Goal: Task Accomplishment & Management: Use online tool/utility

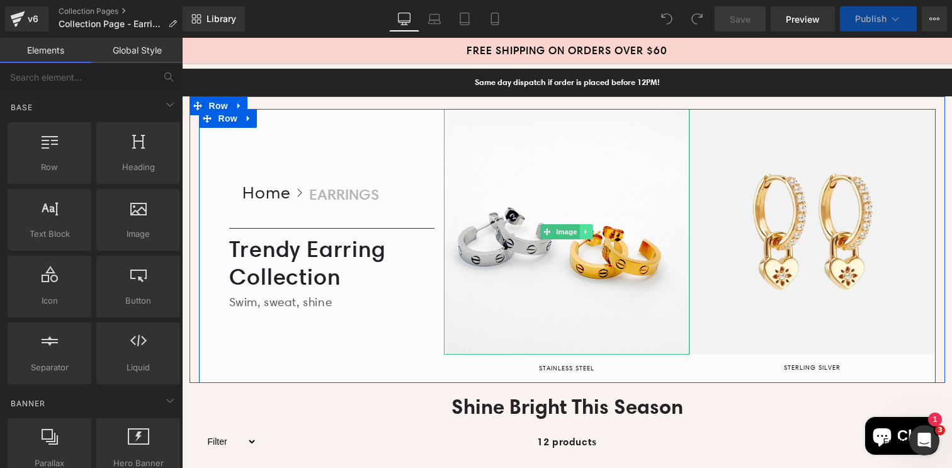
click at [583, 229] on icon at bounding box center [586, 232] width 7 height 8
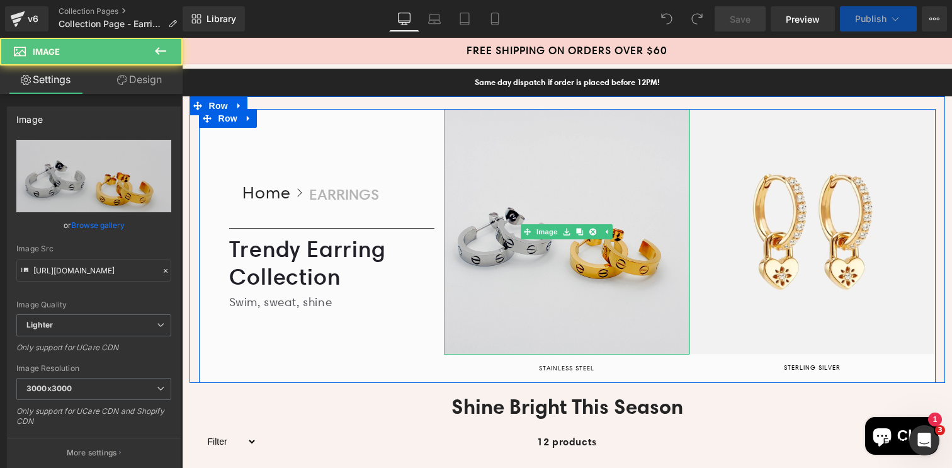
click at [543, 170] on img at bounding box center [566, 231] width 245 height 245
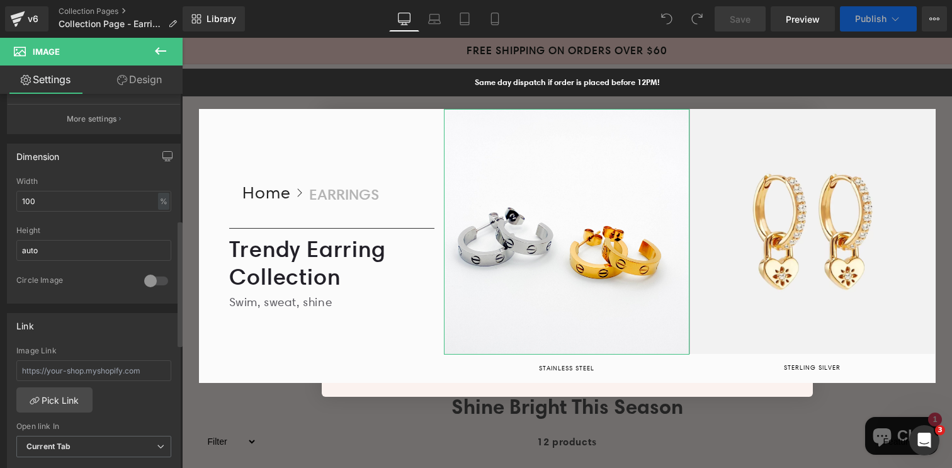
scroll to position [390, 0]
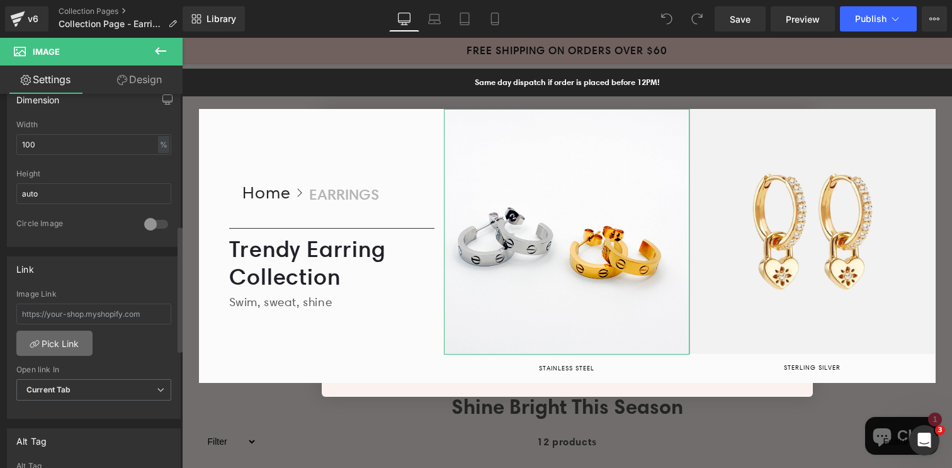
click at [67, 339] on link "Pick Link" at bounding box center [54, 342] width 76 height 25
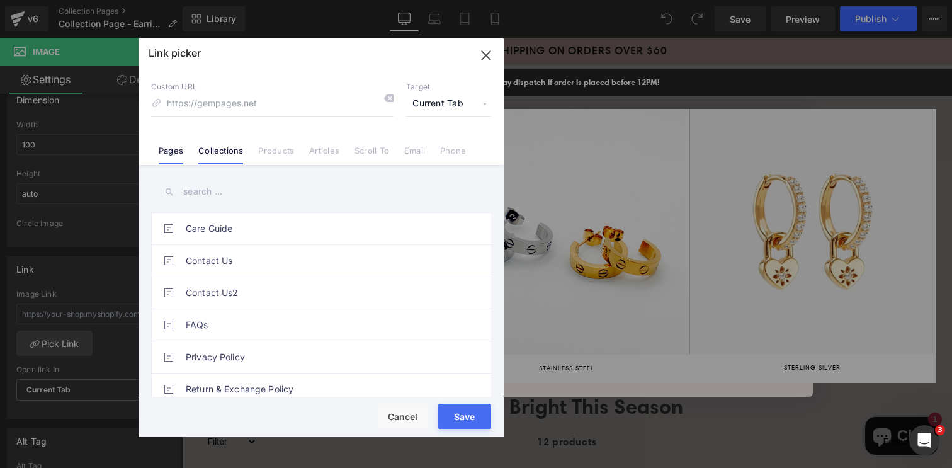
click at [237, 152] on link "Collections" at bounding box center [220, 154] width 45 height 19
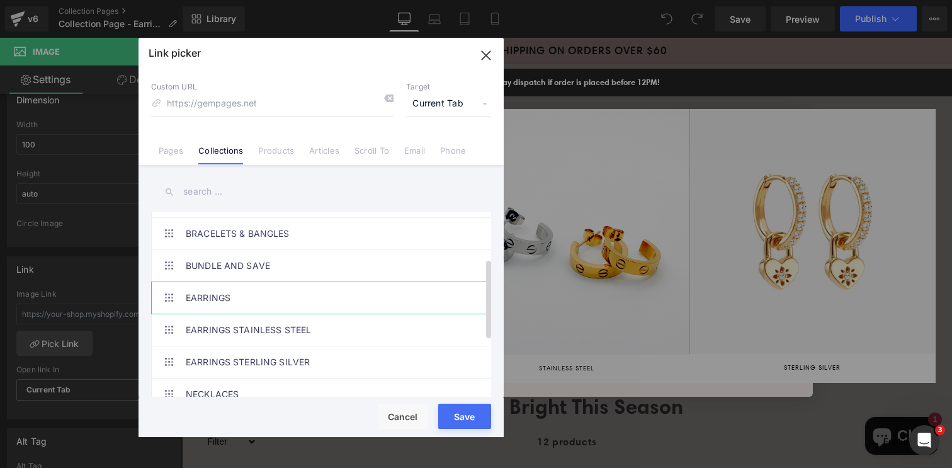
scroll to position [127, 0]
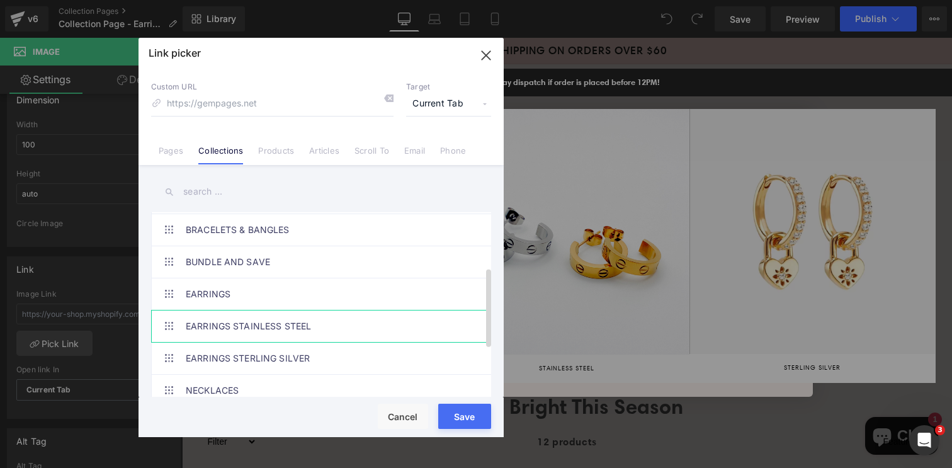
click at [277, 320] on link "EARRINGS STAINLESS STEEL" at bounding box center [324, 325] width 277 height 31
click at [478, 417] on div "Loading Product Data" at bounding box center [476, 418] width 91 height 14
click at [459, 418] on div "Loading Product Data" at bounding box center [476, 418] width 91 height 14
click at [461, 407] on button "Save" at bounding box center [464, 415] width 53 height 25
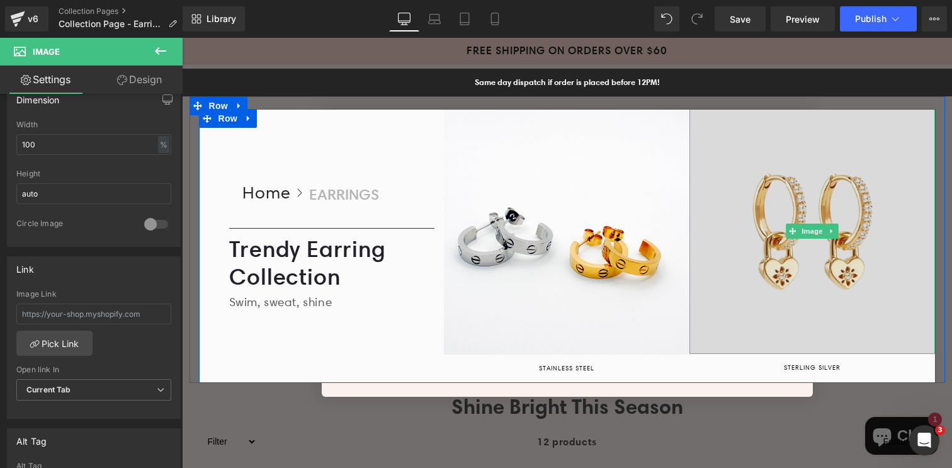
click at [784, 182] on img at bounding box center [811, 231] width 245 height 245
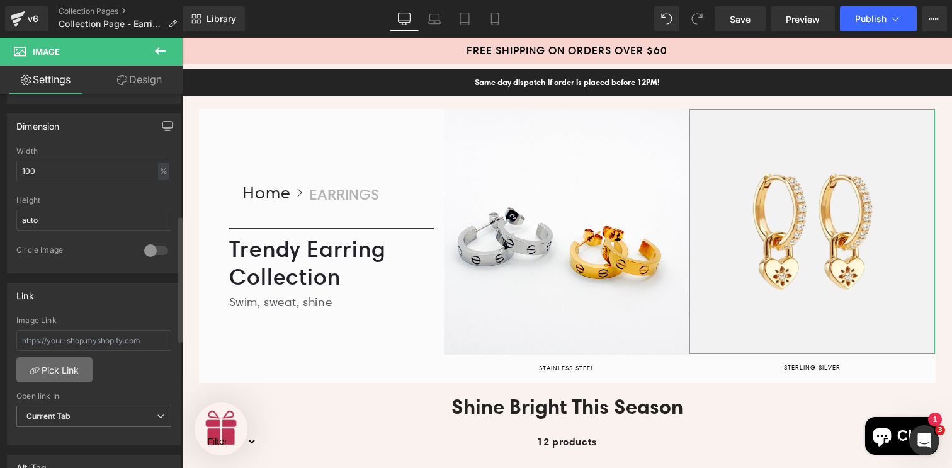
scroll to position [366, 0]
click at [67, 369] on link "Pick Link" at bounding box center [54, 366] width 76 height 25
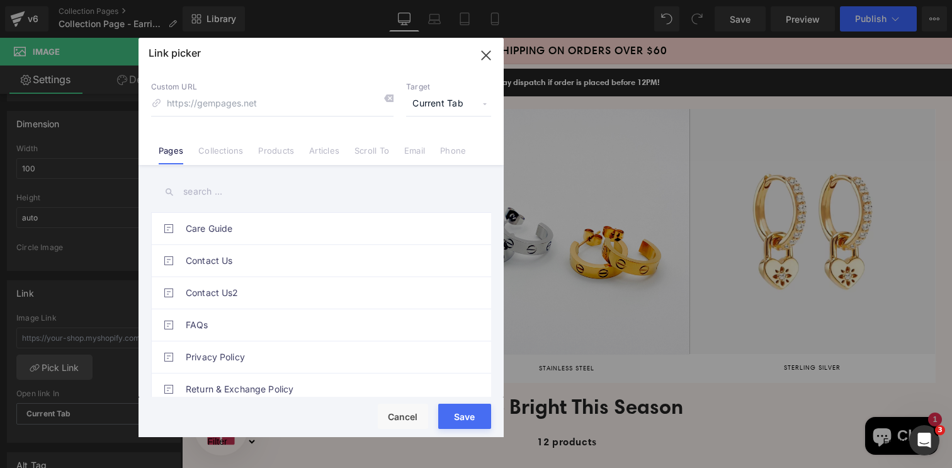
click at [229, 147] on link "Collections" at bounding box center [220, 154] width 45 height 19
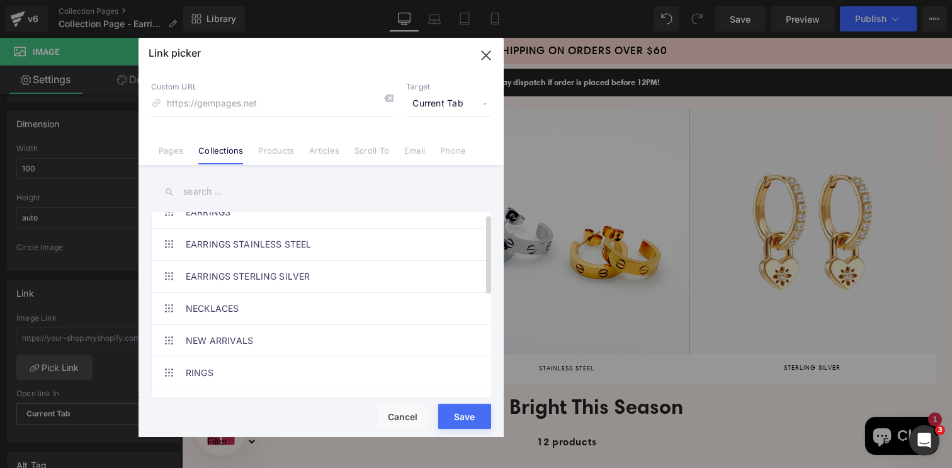
scroll to position [216, 0]
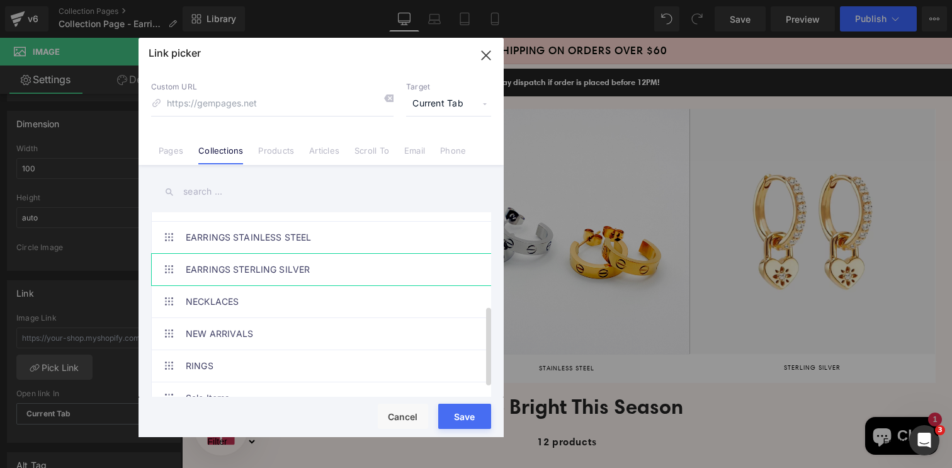
click at [284, 269] on link "EARRINGS STERLING SILVER" at bounding box center [324, 269] width 277 height 31
click at [467, 412] on div "Loading Product Data" at bounding box center [476, 418] width 91 height 14
click at [459, 409] on button "Save" at bounding box center [464, 415] width 53 height 25
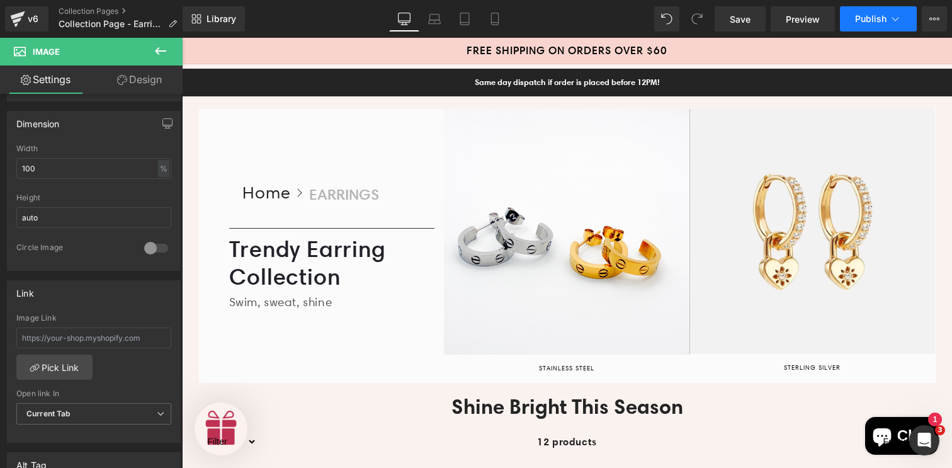
click at [862, 25] on button "Publish" at bounding box center [878, 18] width 77 height 25
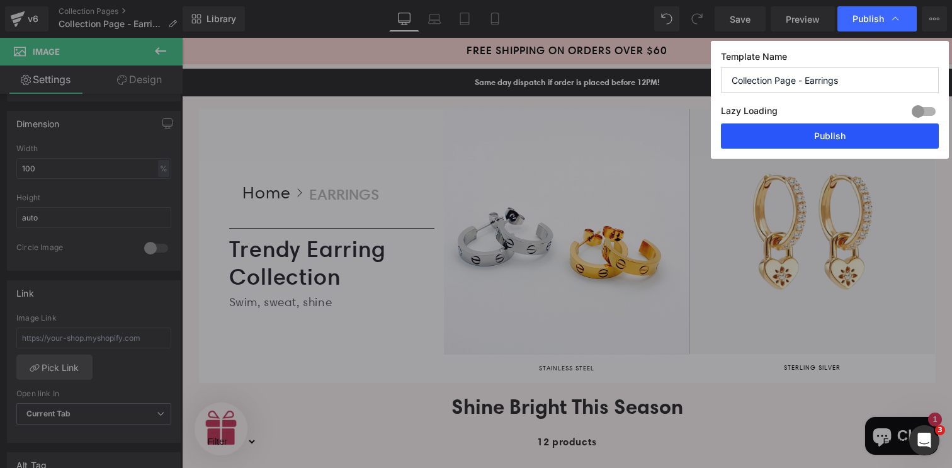
click at [816, 136] on button "Publish" at bounding box center [830, 135] width 218 height 25
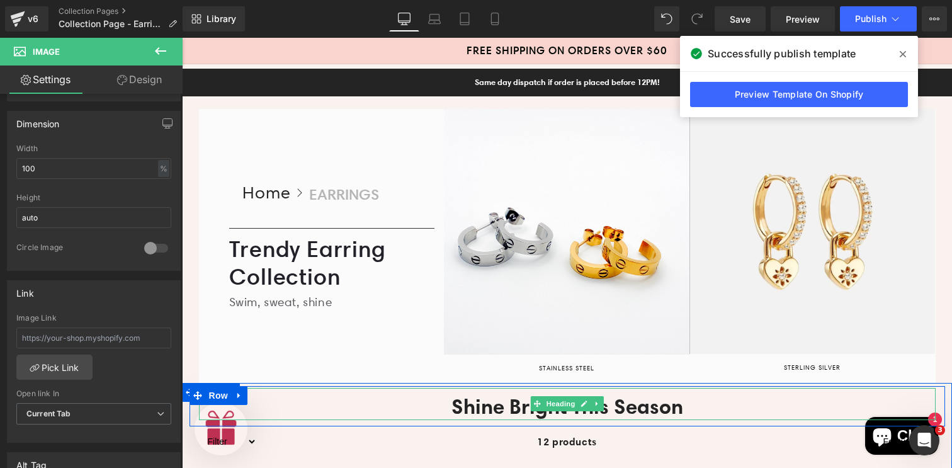
click at [399, 401] on h2 "Shine Bright This Season" at bounding box center [567, 406] width 736 height 27
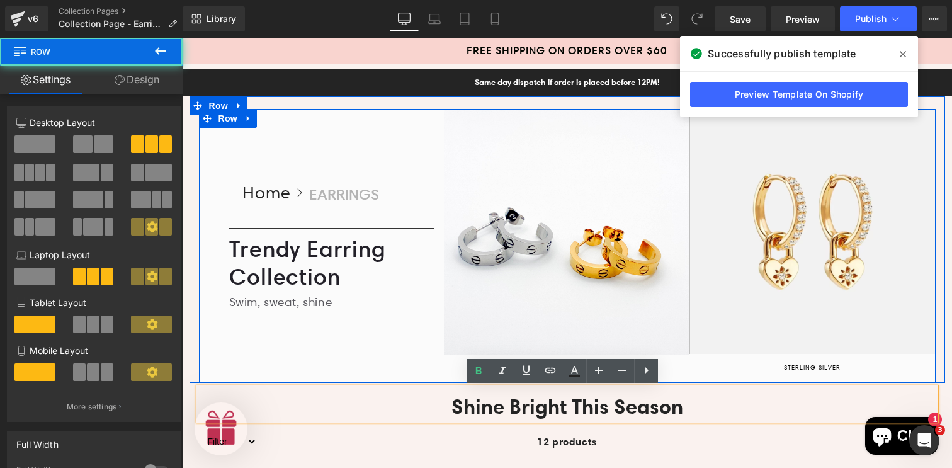
click at [416, 364] on div "Home Button Icon EARRINGS Collection Title Icon List Row Home Button Icon EARRI…" at bounding box center [321, 246] width 245 height 274
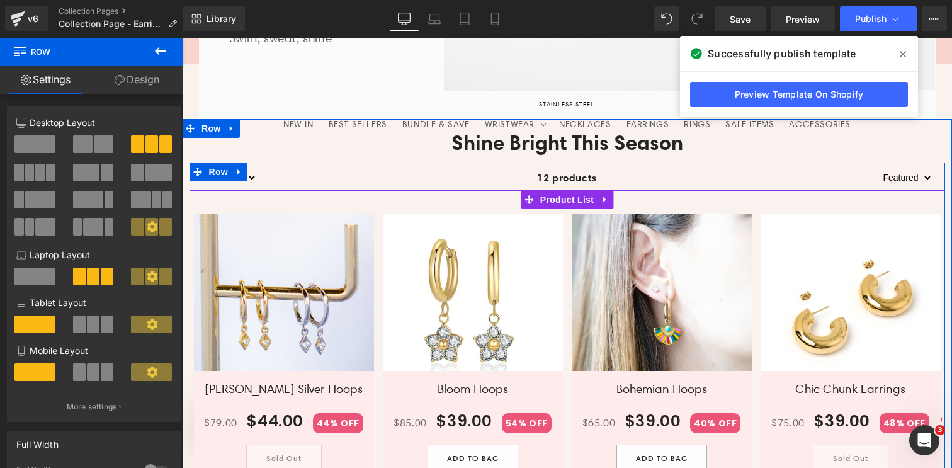
scroll to position [389, 0]
